Goal: Task Accomplishment & Management: Use online tool/utility

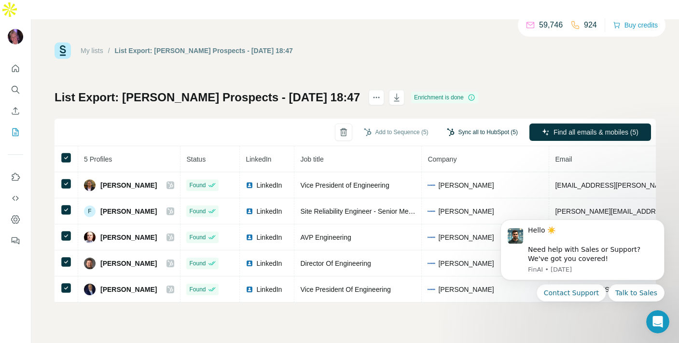
click at [466, 125] on button "Sync all to HubSpot (5)" at bounding box center [482, 132] width 84 height 14
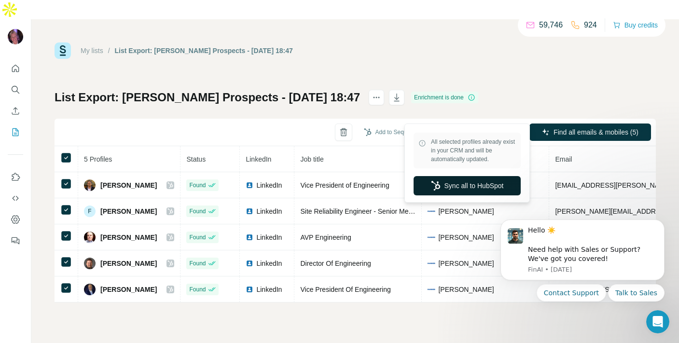
click at [447, 185] on button "Sync all to HubSpot" at bounding box center [466, 185] width 107 height 19
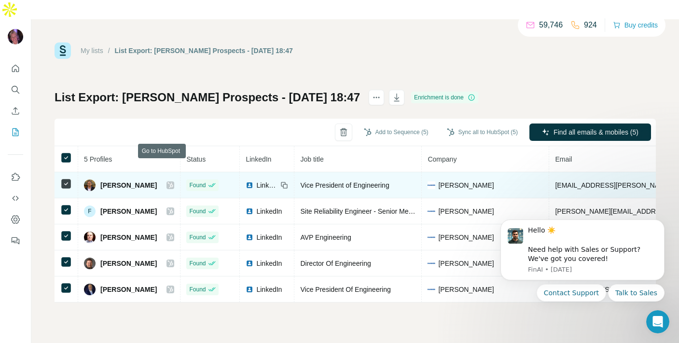
click at [168, 182] on icon at bounding box center [170, 185] width 5 height 6
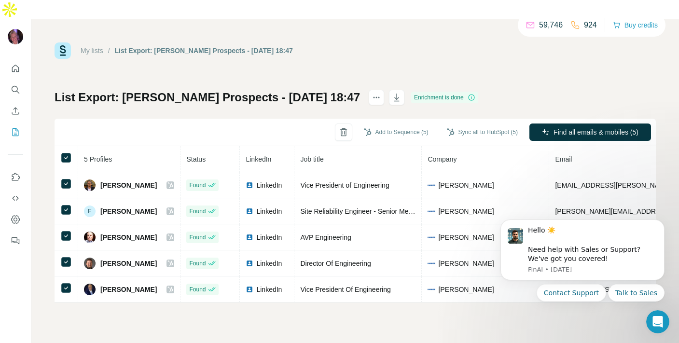
click at [195, 329] on div "My lists / List Export: [PERSON_NAME] Prospects - [DATE] 18:47 59,746 924 Buy c…" at bounding box center [354, 190] width 647 height 343
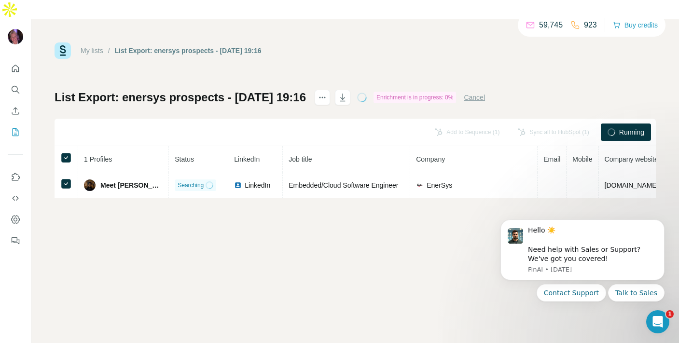
click at [407, 286] on div "My lists / List Export: enersys prospects - 08/10/2025 19:16 59,745 923 Buy cre…" at bounding box center [354, 190] width 647 height 343
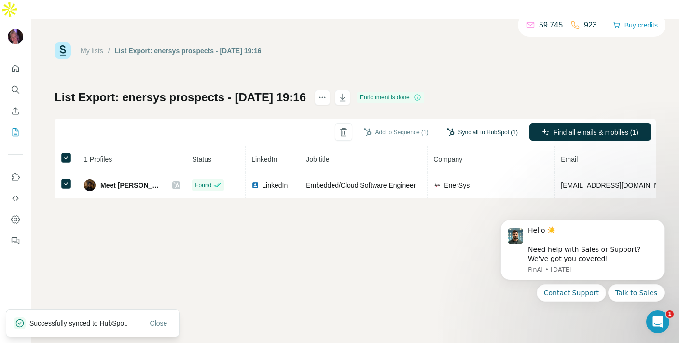
click at [484, 125] on button "Sync all to HubSpot (1)" at bounding box center [482, 132] width 84 height 14
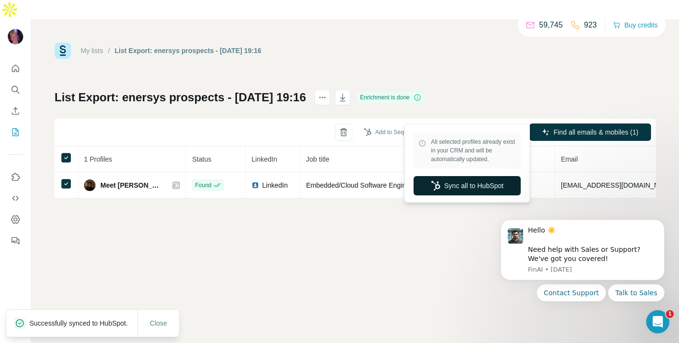
click at [427, 186] on button "Sync all to HubSpot" at bounding box center [466, 185] width 107 height 19
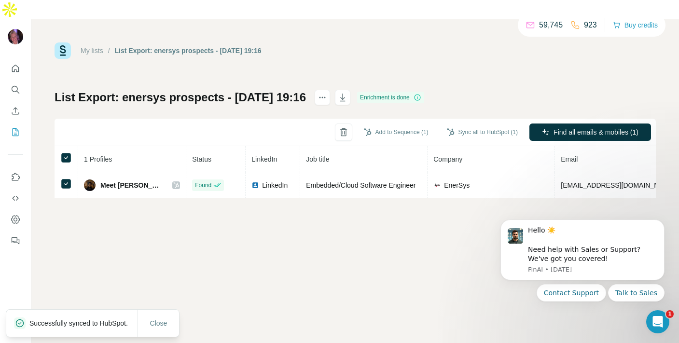
click at [256, 240] on div "My lists / List Export: enersys prospects - 08/10/2025 19:16 59,745 923 Buy cre…" at bounding box center [354, 190] width 647 height 343
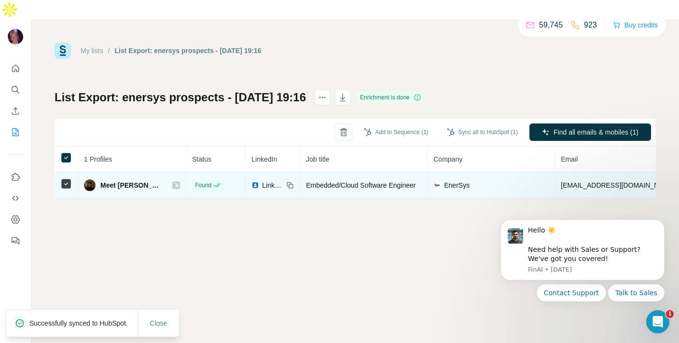
click at [173, 181] on icon at bounding box center [176, 185] width 6 height 8
